Goal: Task Accomplishment & Management: Complete application form

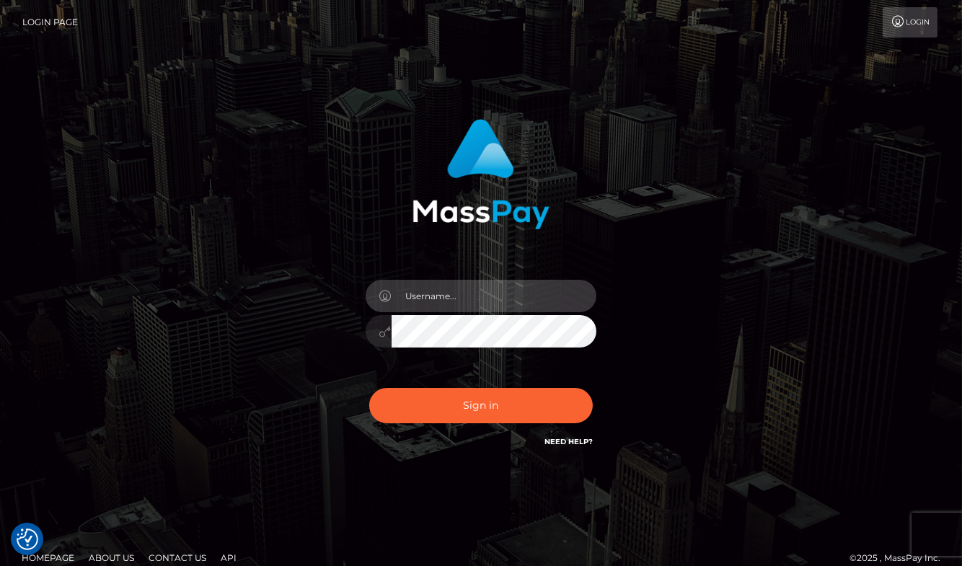
type input "aluasupport"
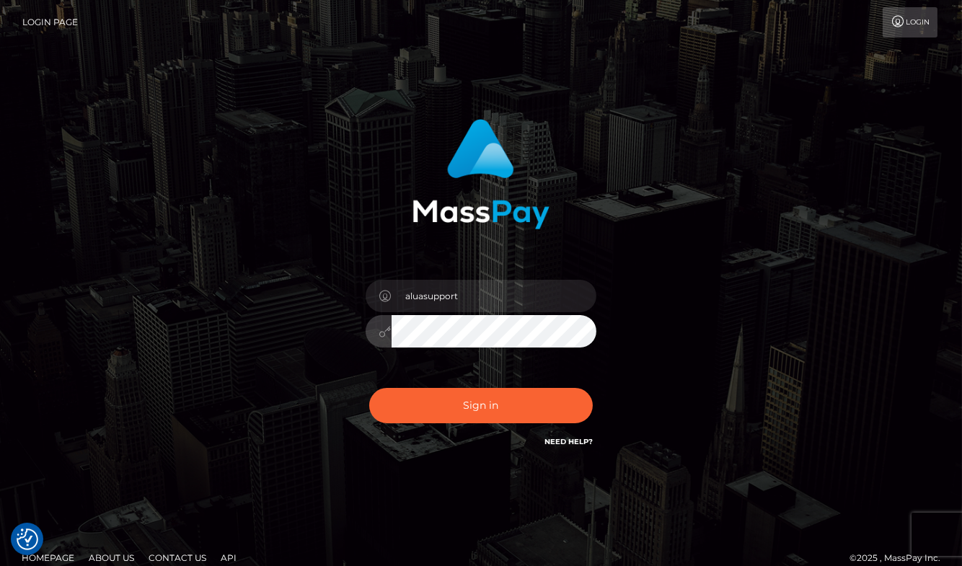
click at [481, 405] on button "Sign in" at bounding box center [481, 405] width 224 height 35
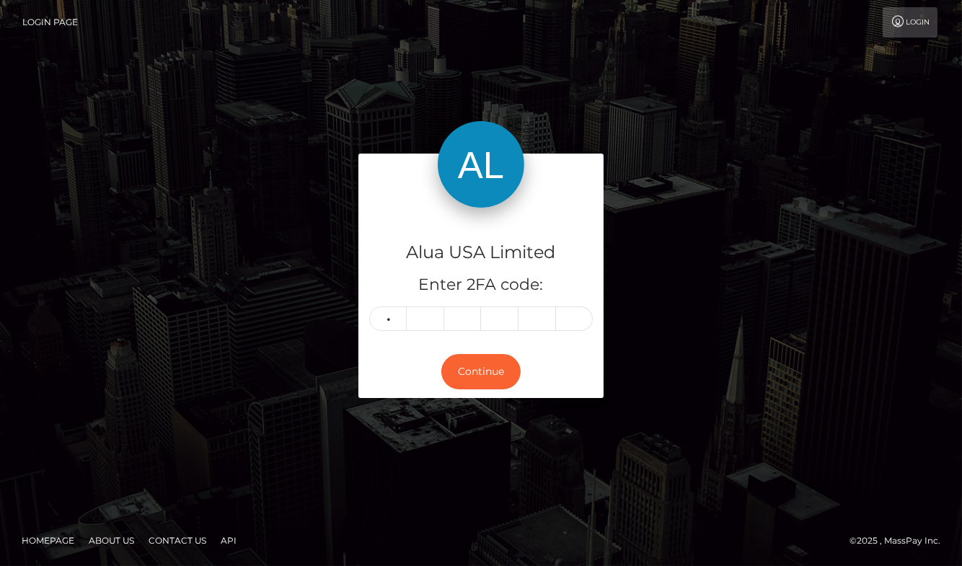
type input "2"
type input "6"
type input "7"
type input "5"
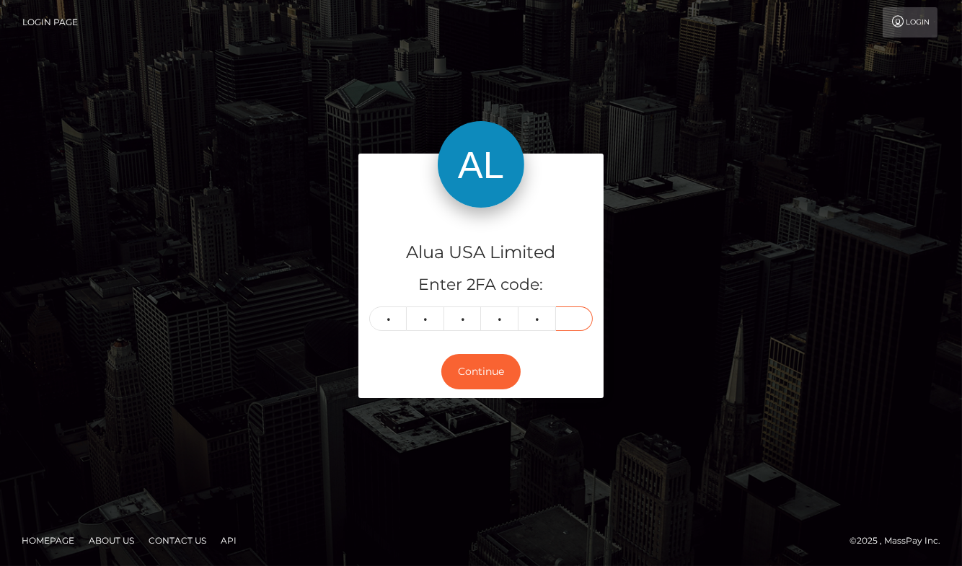
type input "8"
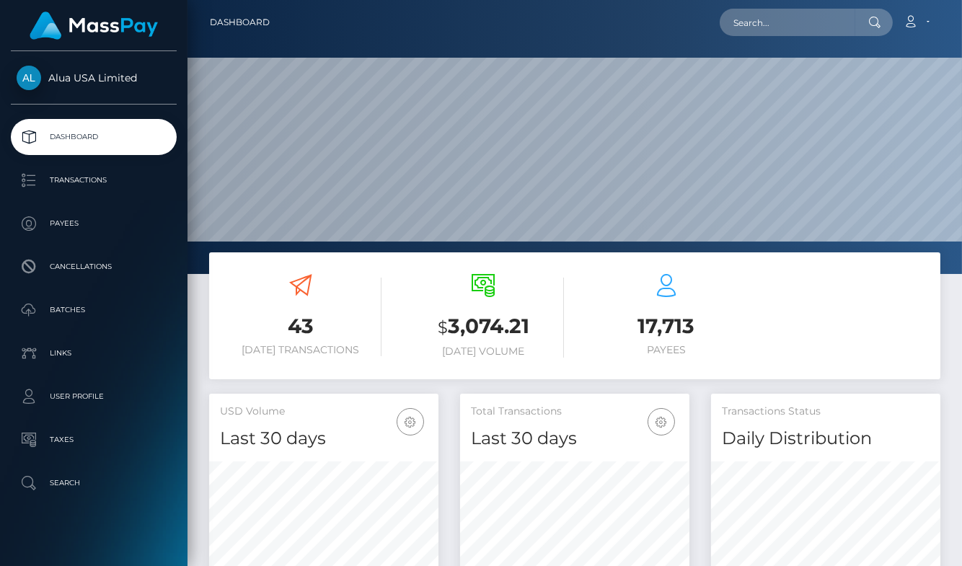
scroll to position [253, 229]
click at [782, 17] on input "text" at bounding box center [788, 22] width 136 height 27
paste input "5d538876406f235648312064"
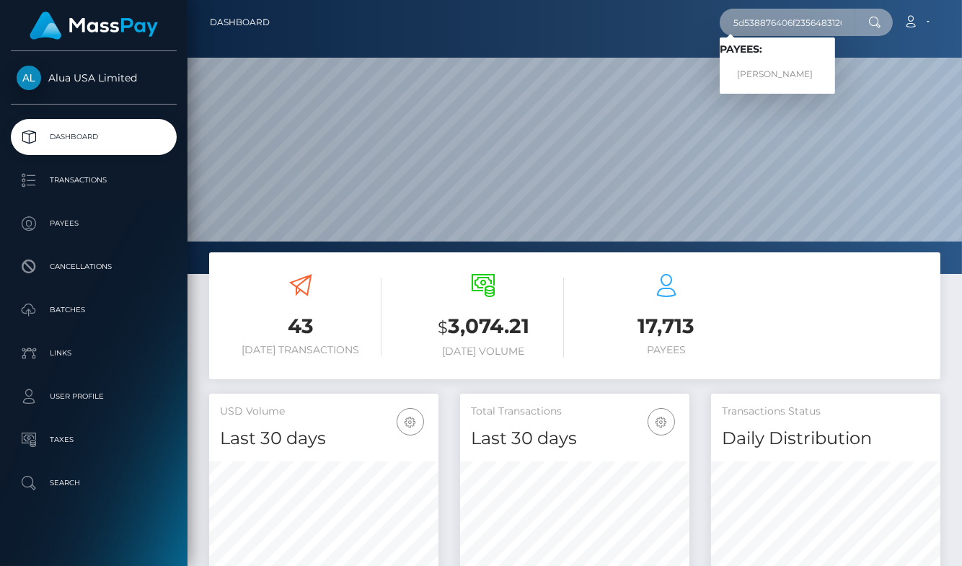
type input "5d538876406f235648312064"
click at [777, 69] on link "Taylor Stevens" at bounding box center [777, 74] width 115 height 27
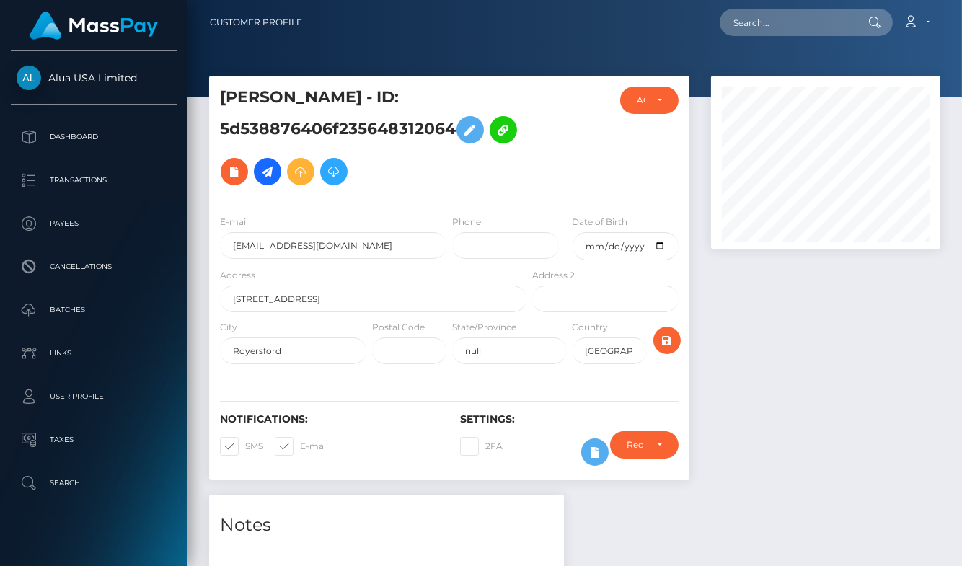
scroll to position [173, 229]
click at [756, 368] on div at bounding box center [825, 285] width 251 height 419
click at [594, 457] on icon at bounding box center [594, 452] width 17 height 18
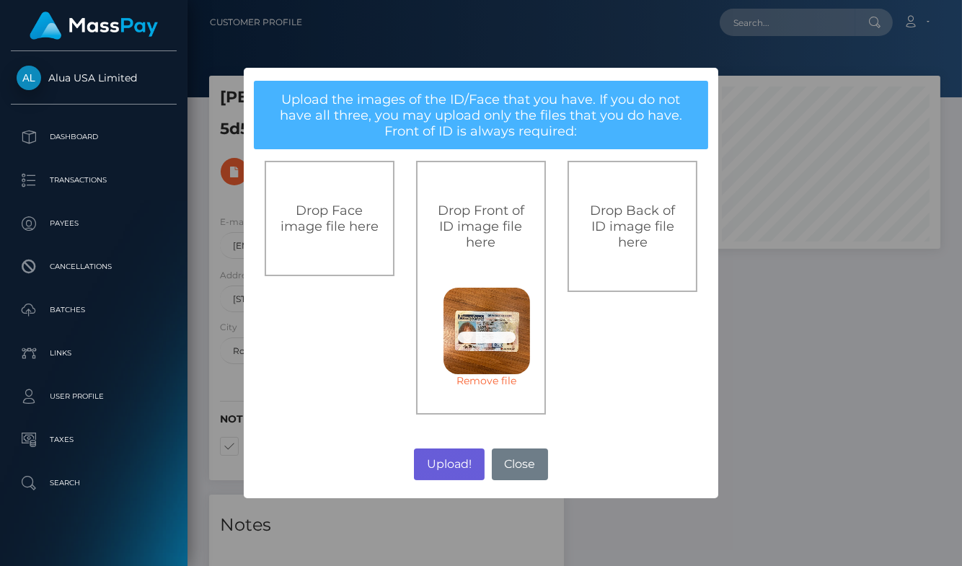
click at [452, 461] on button "Upload!" at bounding box center [449, 465] width 70 height 32
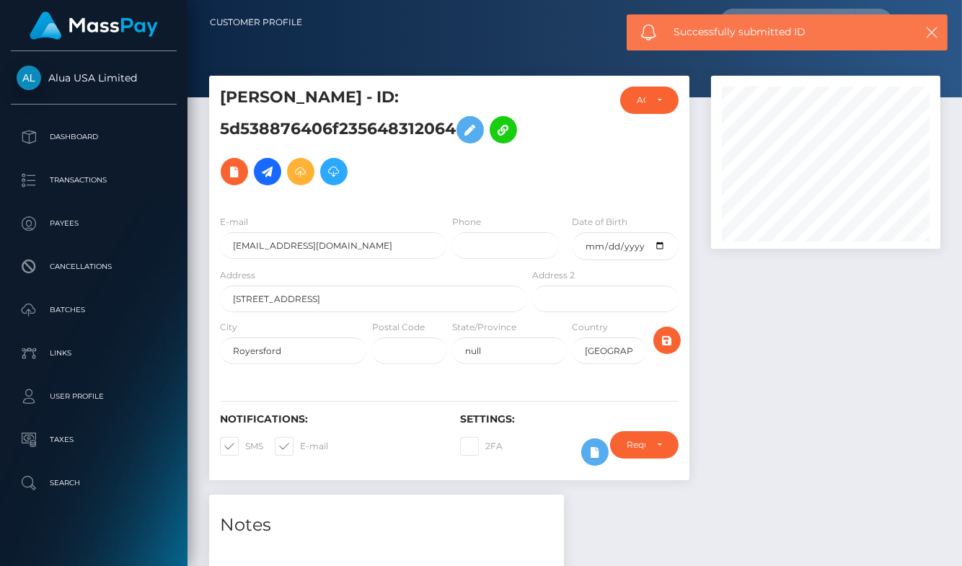
click at [444, 474] on div "× Upload the images of the ID/Face that you have. If you do not have all three,…" at bounding box center [481, 283] width 962 height 566
click at [448, 459] on div "× Upload the images of the ID/Face that you have. If you do not have all three,…" at bounding box center [481, 283] width 962 height 566
click at [443, 461] on div "× Upload the images of the ID/Face that you have. If you do not have all three,…" at bounding box center [481, 283] width 962 height 566
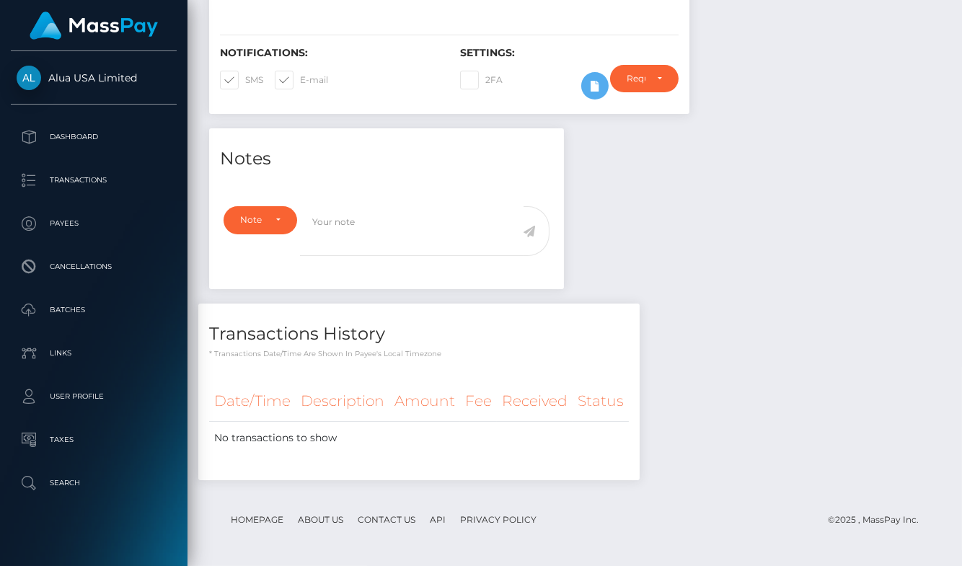
scroll to position [368, 0]
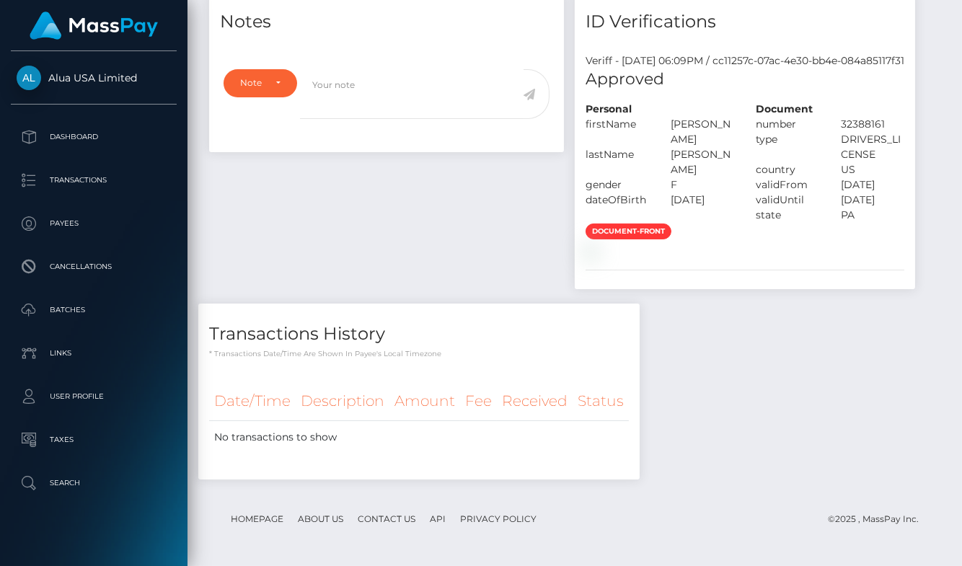
scroll to position [173, 229]
